Goal: Task Accomplishment & Management: Manage account settings

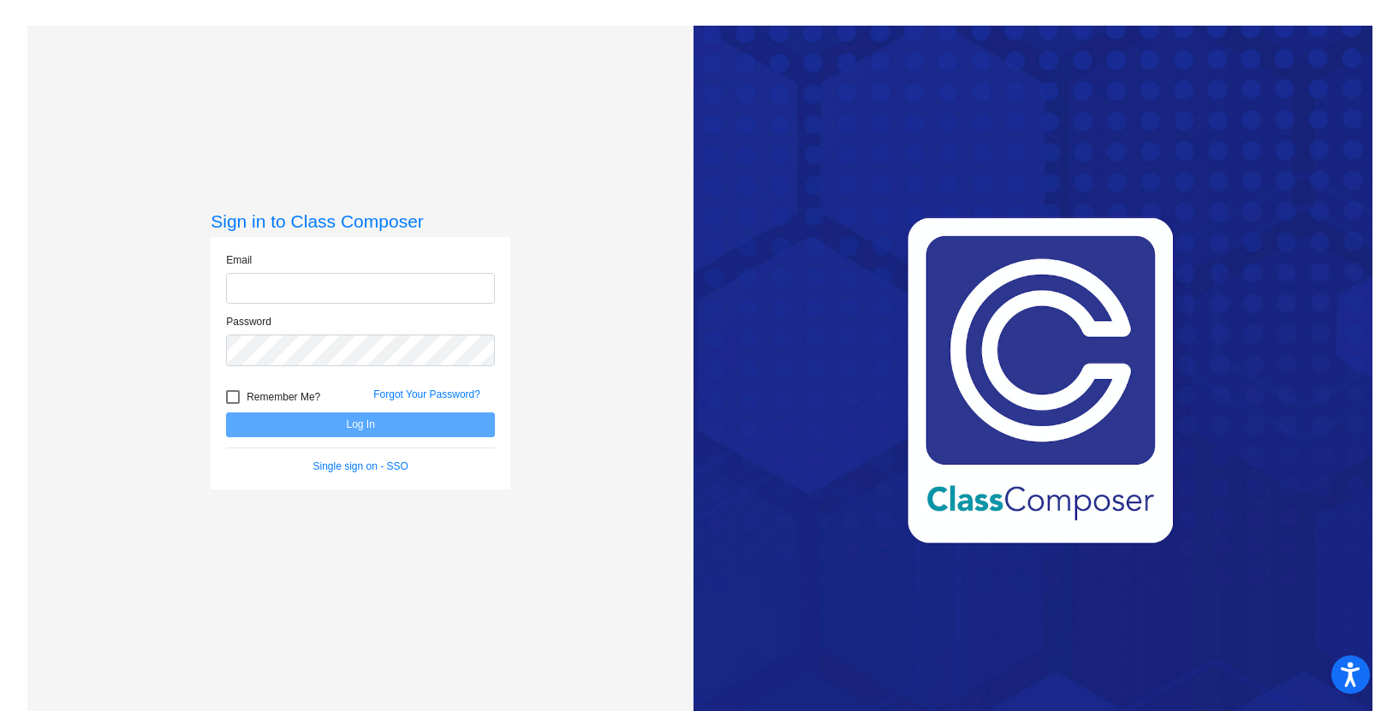
type input "[EMAIL_ADDRESS][PERSON_NAME][DOMAIN_NAME]"
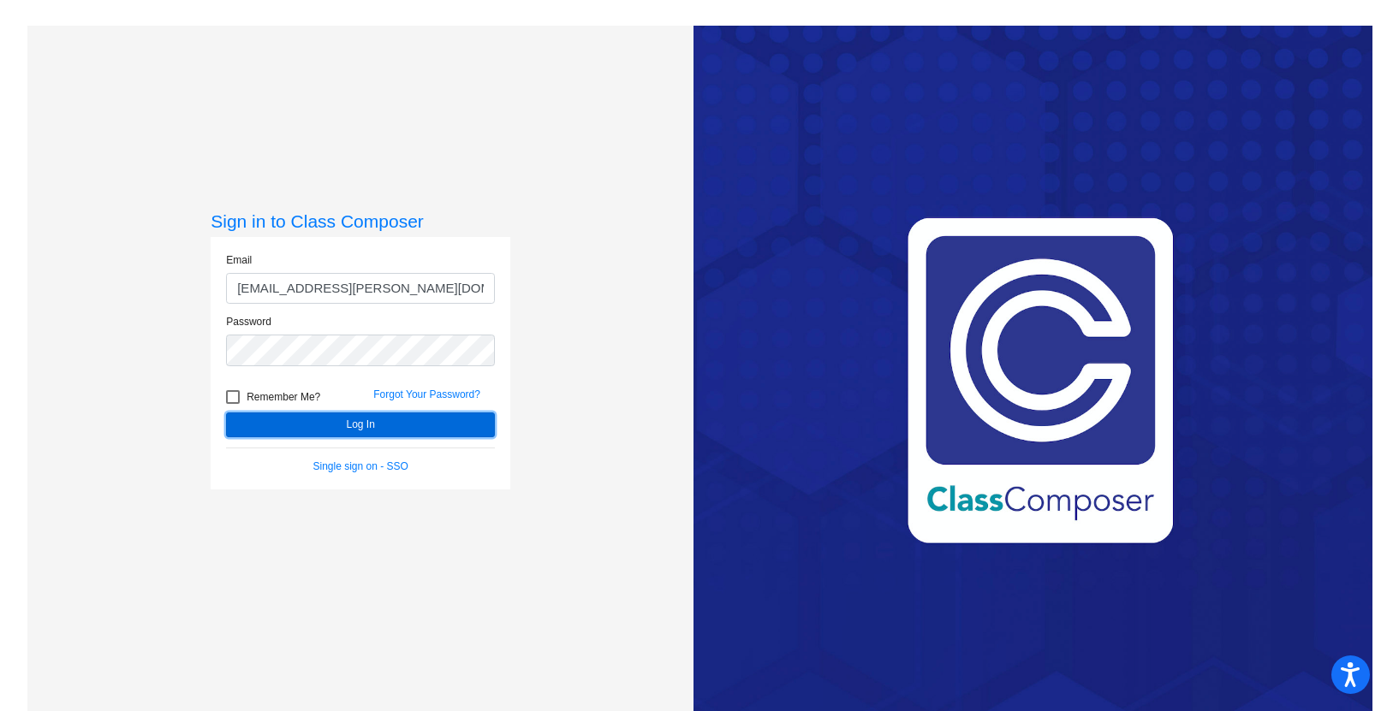
click at [356, 420] on button "Log In" at bounding box center [360, 425] width 269 height 25
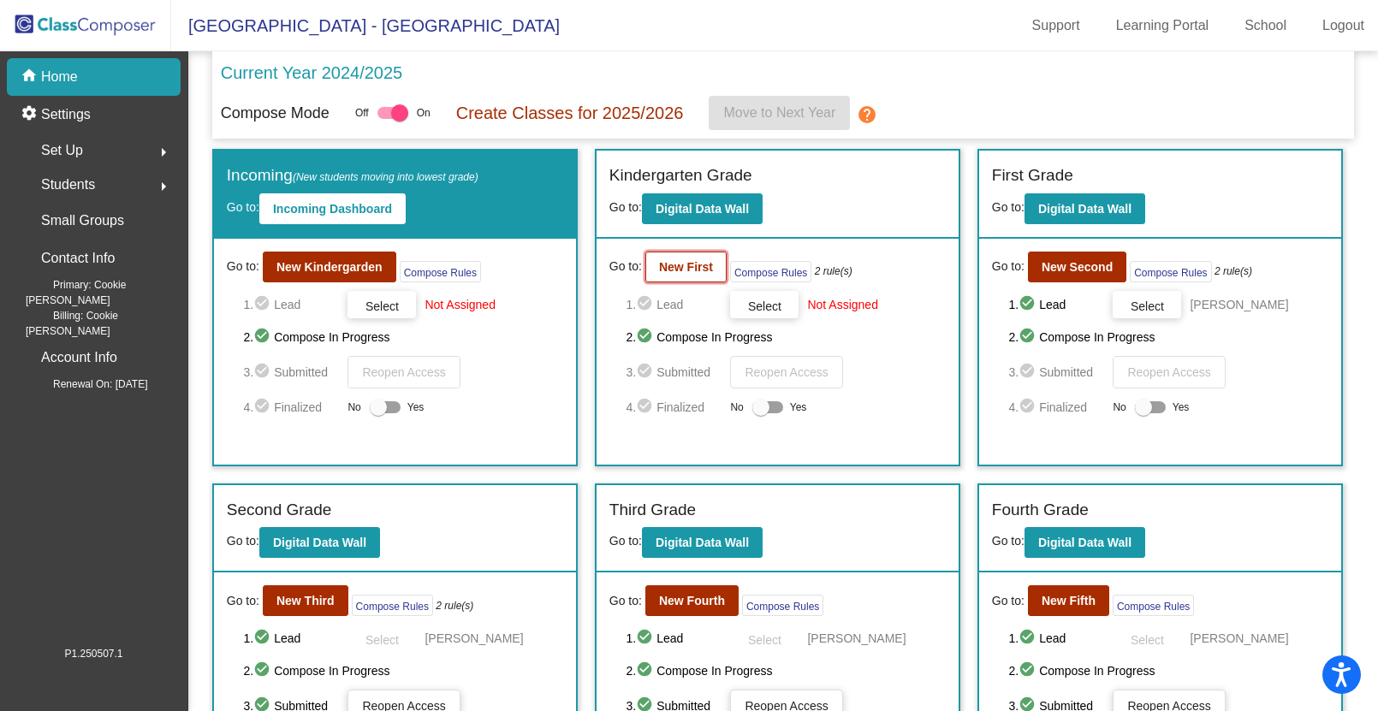
click at [680, 264] on b "New First" at bounding box center [686, 267] width 54 height 14
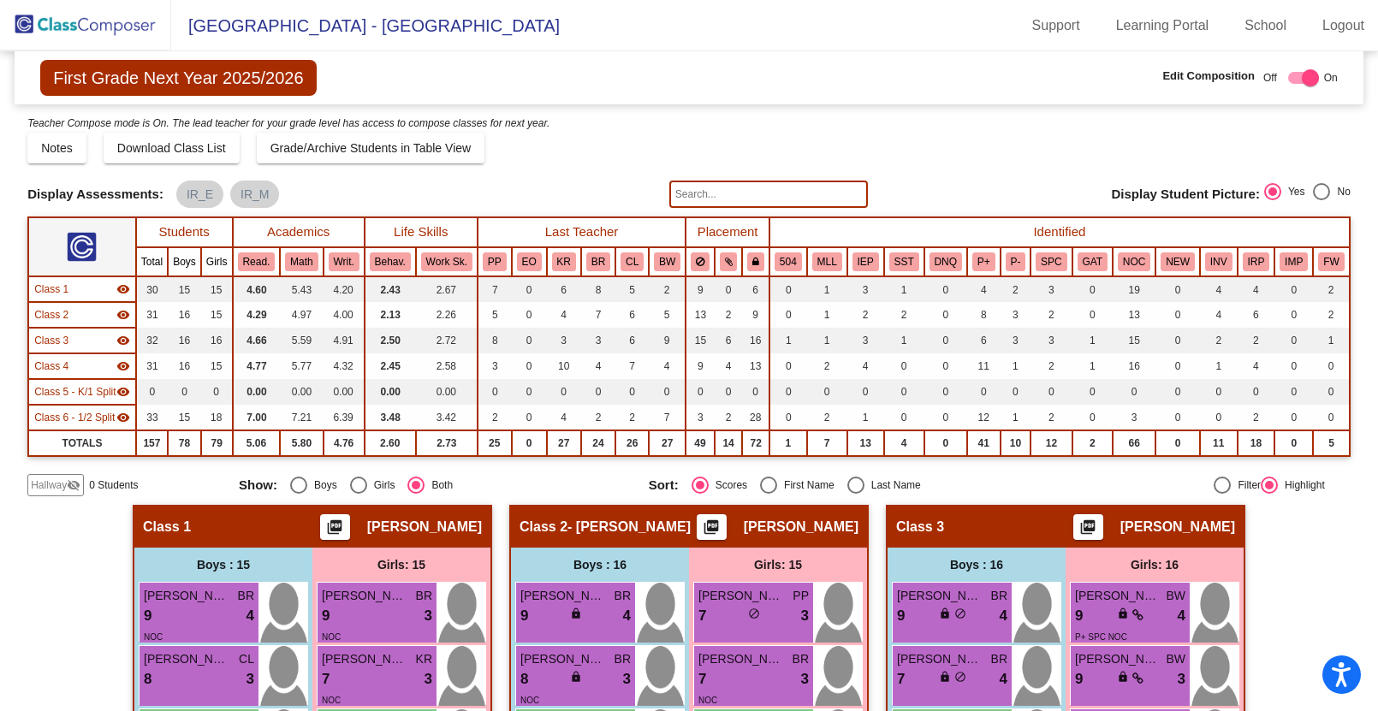
scroll to position [4, 0]
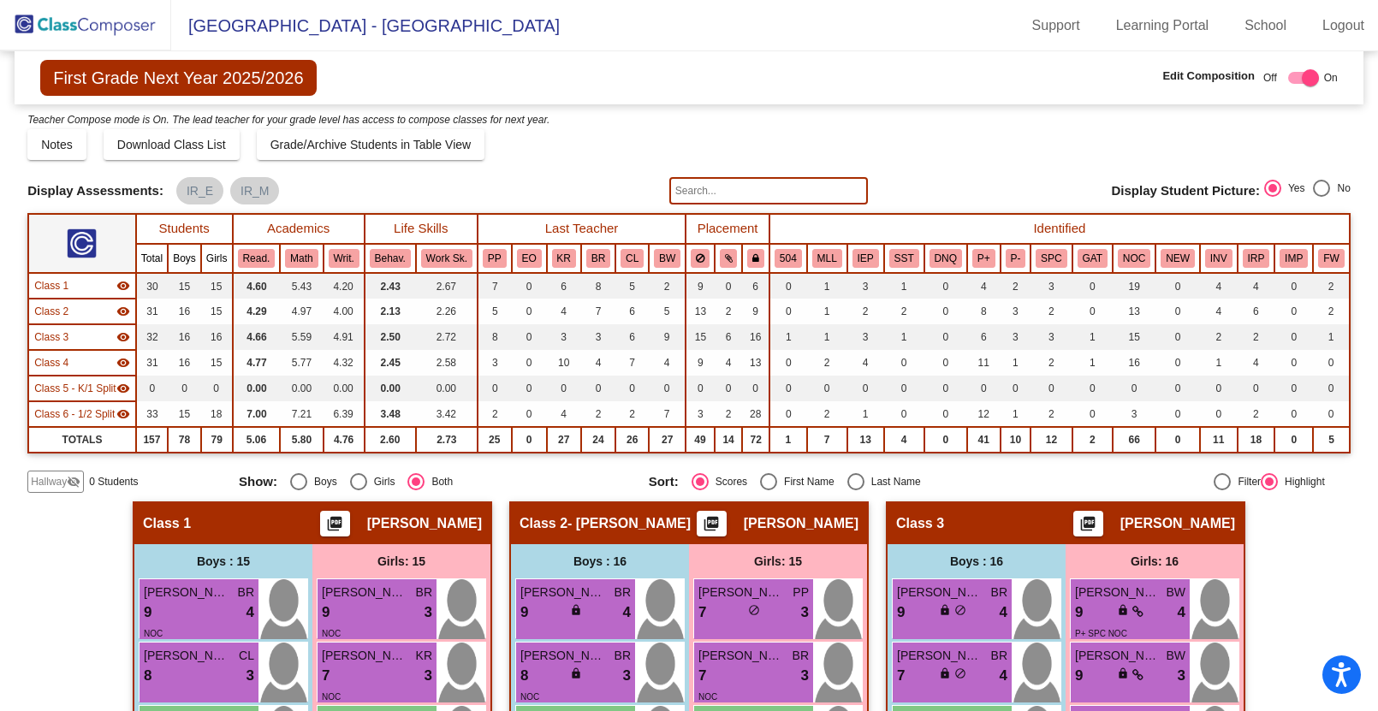
click at [687, 190] on input "text" at bounding box center [768, 190] width 199 height 27
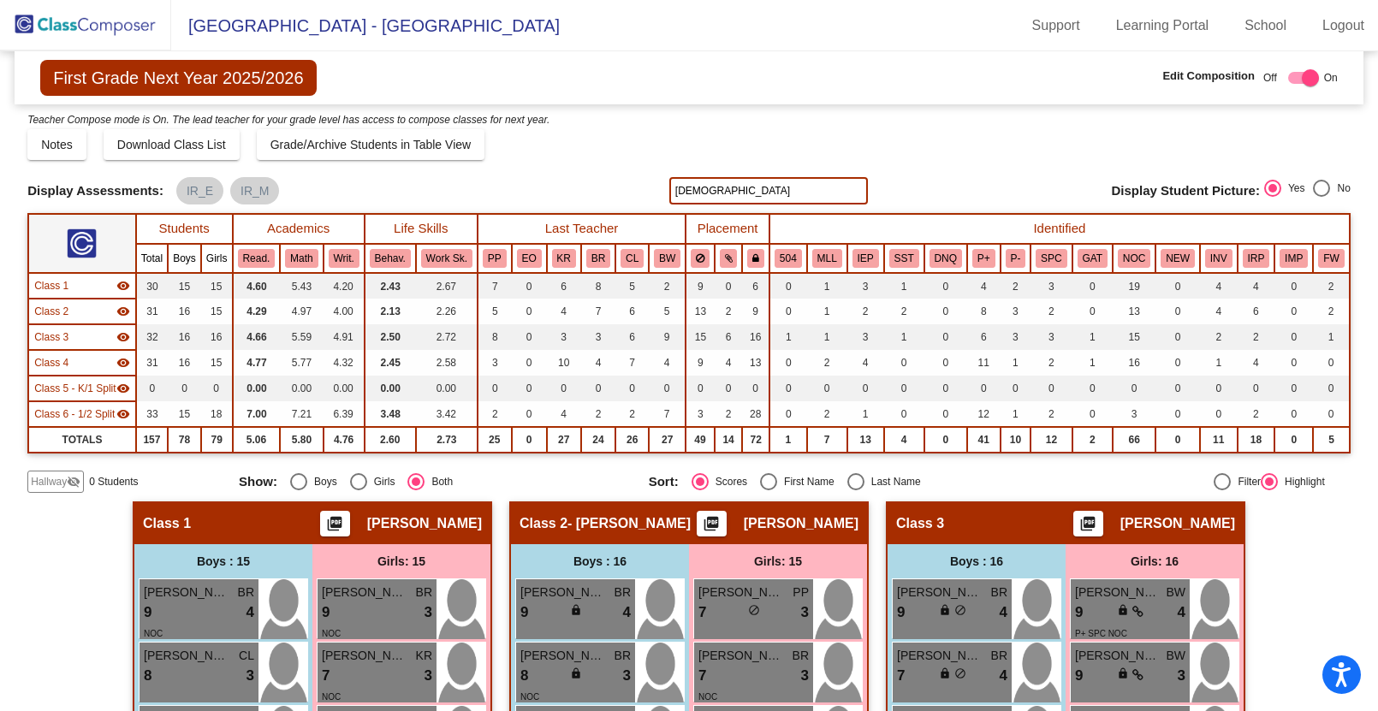
type input "[DEMOGRAPHIC_DATA]"
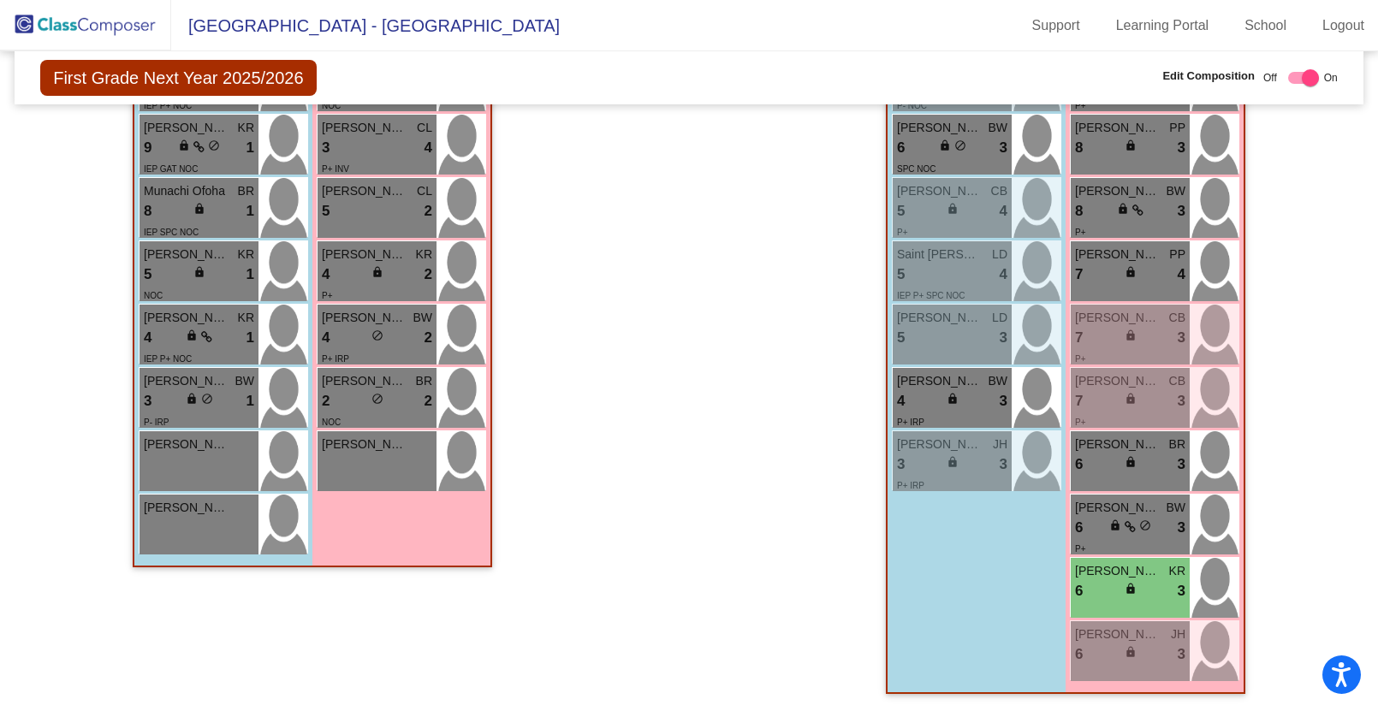
scroll to position [2185, 0]
click at [1141, 583] on div "6 lock do_not_disturb_alt 3" at bounding box center [1130, 591] width 110 height 22
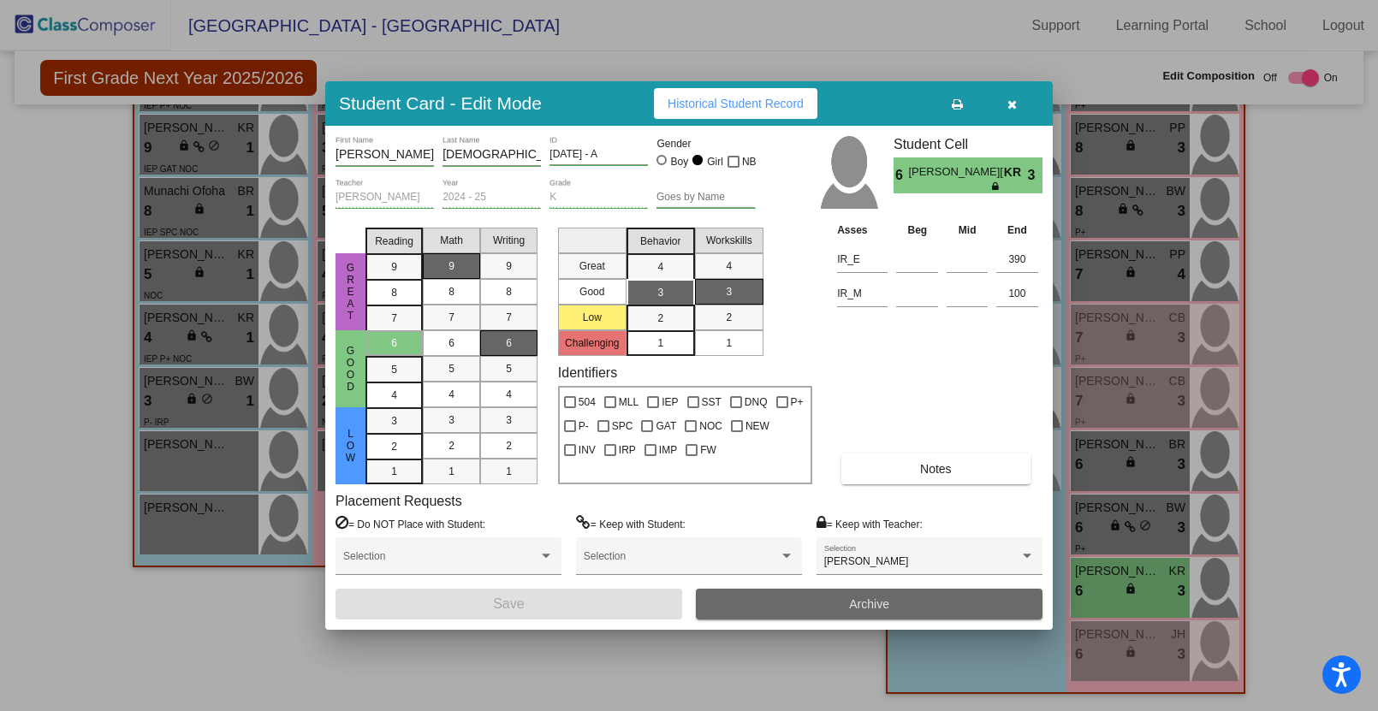
click at [857, 599] on span "Archive" at bounding box center [869, 604] width 40 height 14
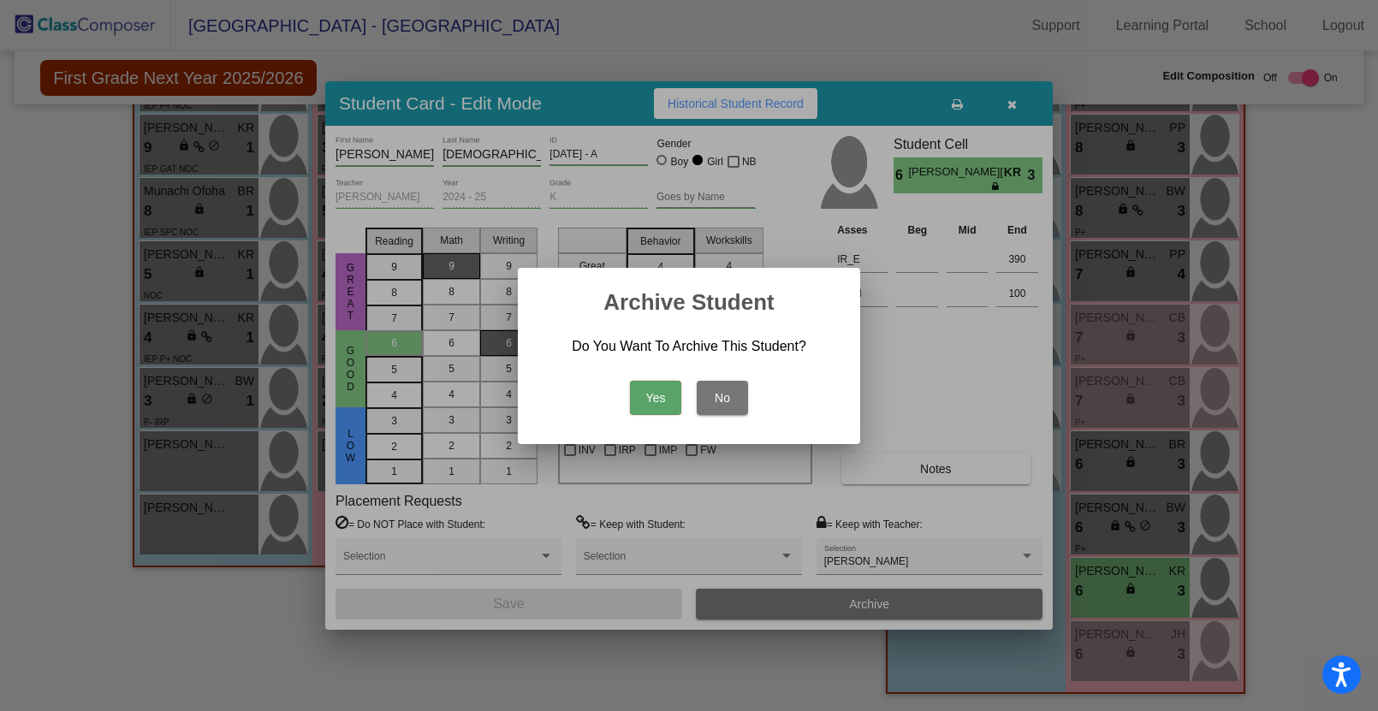
click at [645, 394] on button "Yes" at bounding box center [655, 398] width 51 height 34
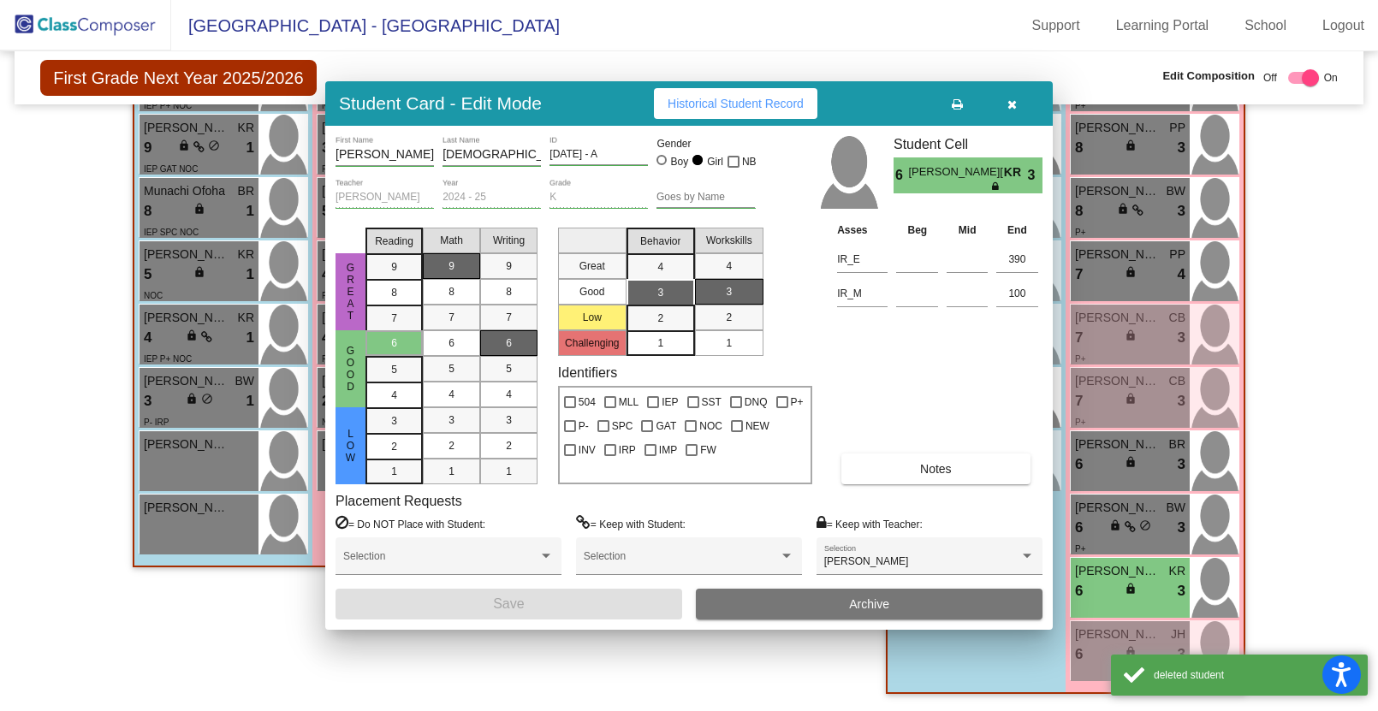
scroll to position [2123, 0]
